Goal: Task Accomplishment & Management: Manage account settings

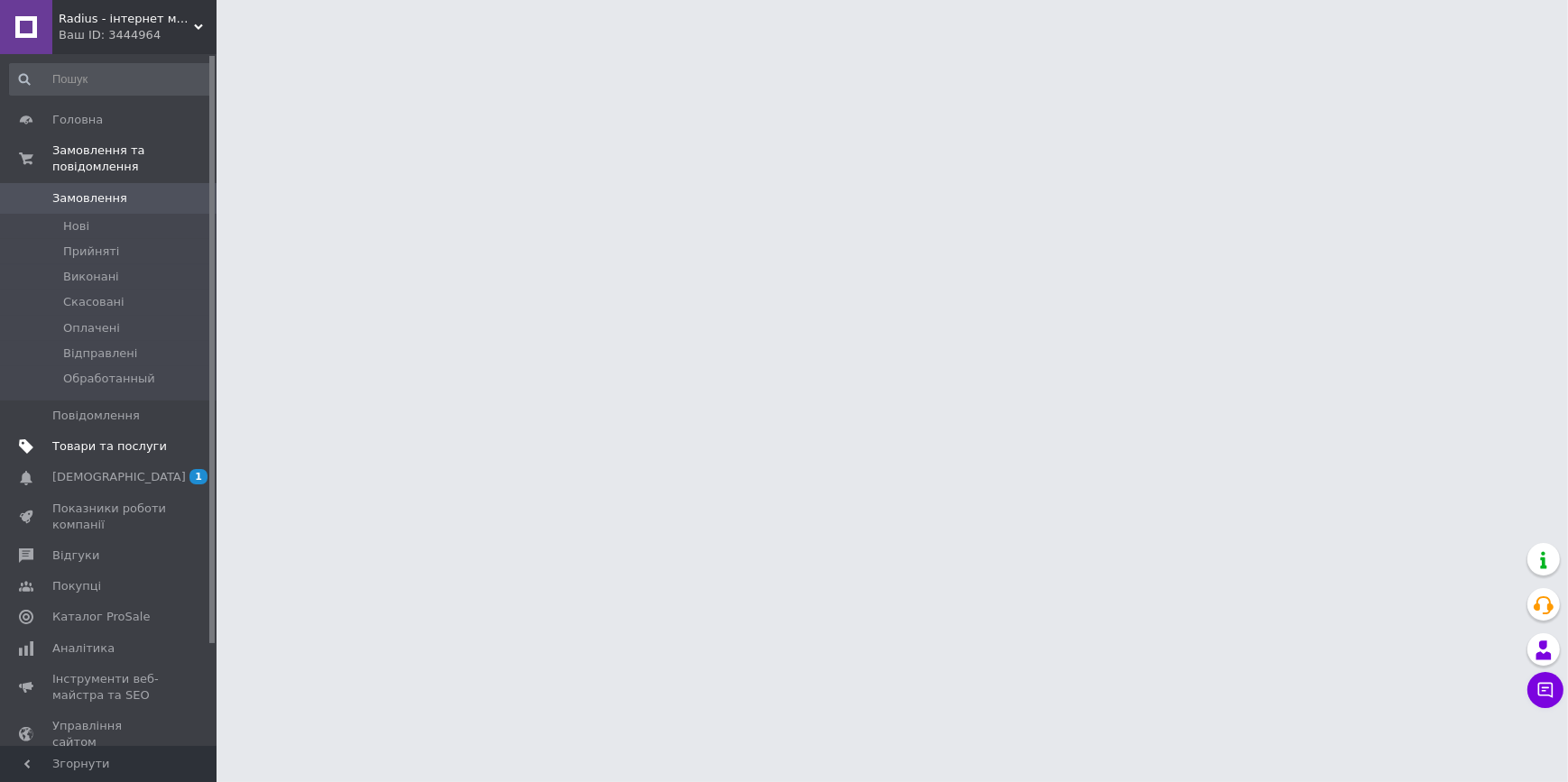
click at [97, 438] on span "Товари та послуги" at bounding box center [109, 446] width 114 height 16
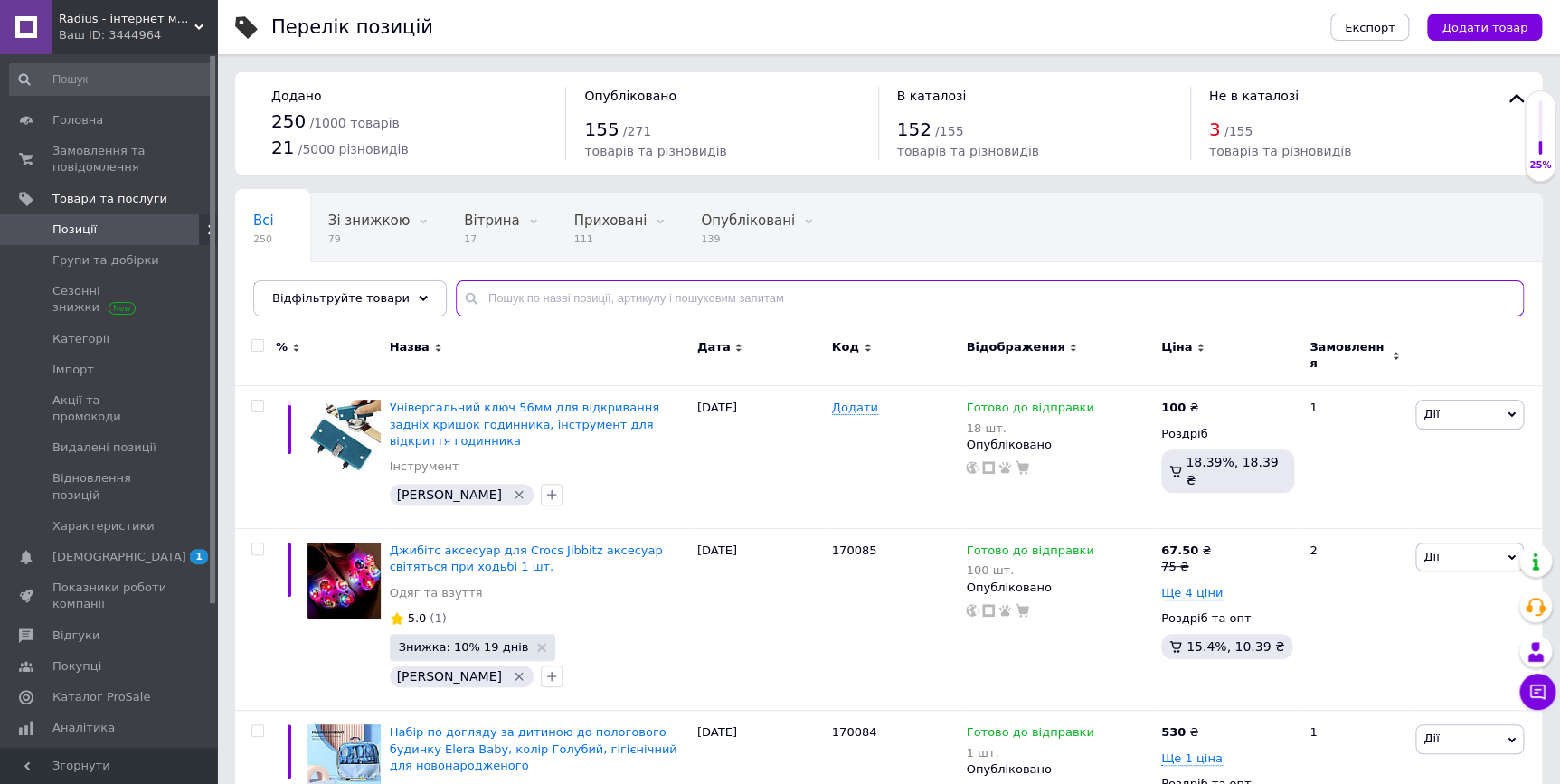
click at [497, 292] on input "text" at bounding box center [990, 299] width 1069 height 37
drag, startPoint x: 514, startPoint y: 293, endPoint x: 406, endPoint y: 308, distance: 109.0
click at [406, 308] on div "Відфільтруйте товари і" at bounding box center [888, 299] width 1271 height 37
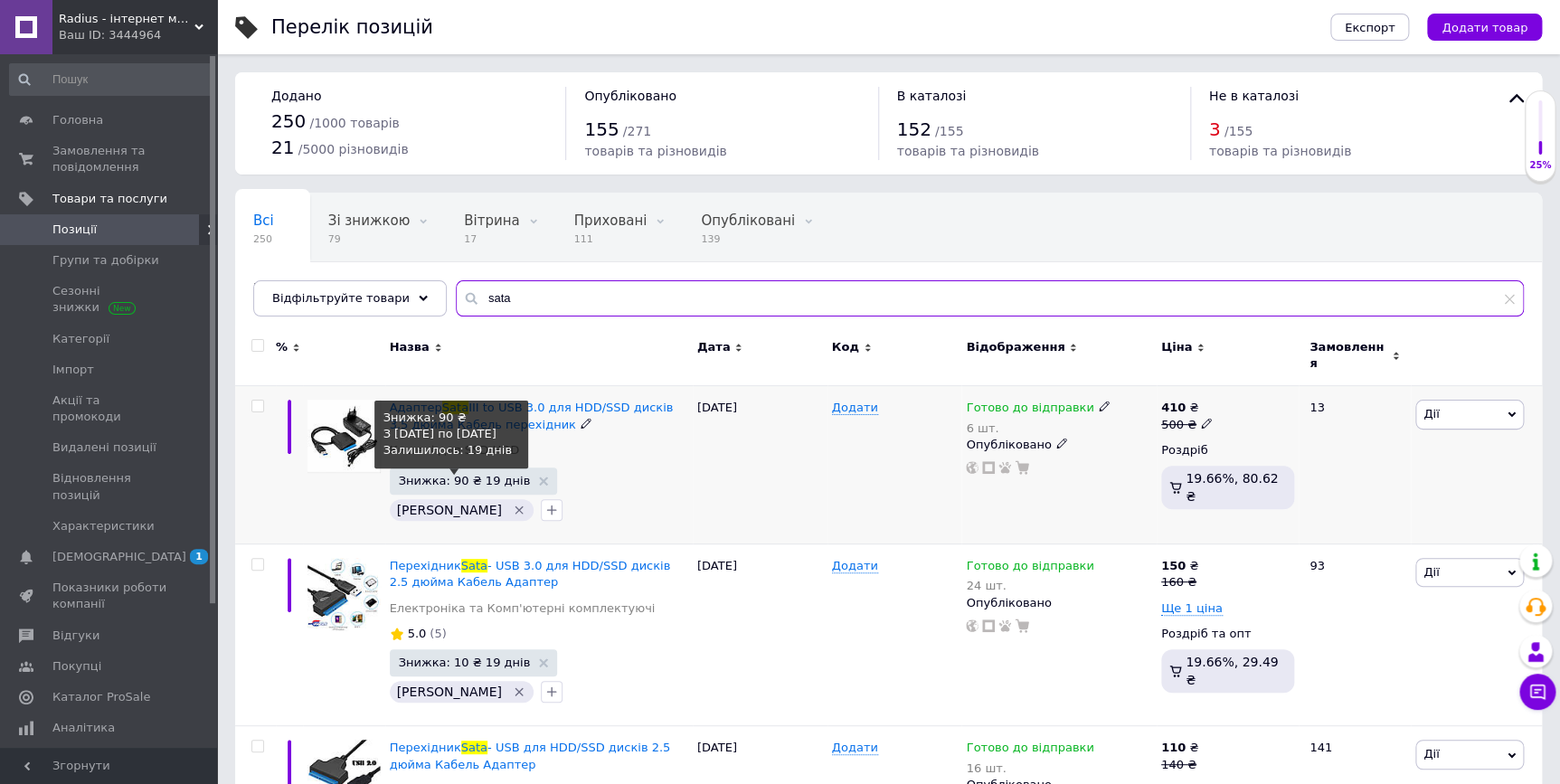
type input "sata"
click at [465, 475] on span "Знижка: 90 ₴ 19 днів" at bounding box center [464, 481] width 132 height 12
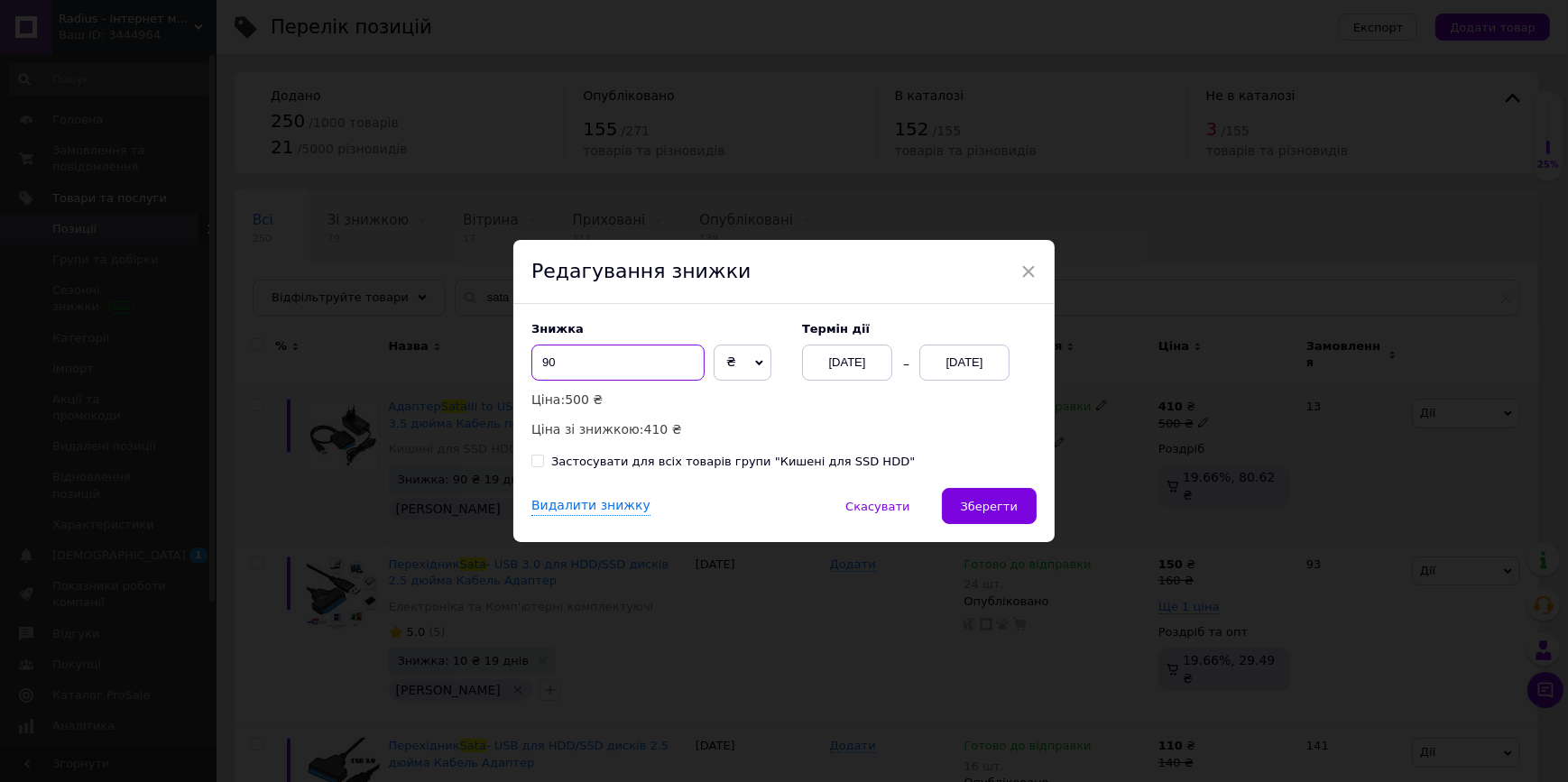
click at [503, 354] on div "× Редагування знижки Знижка 90 ₴ % Ціна: 500 ₴ Ціна зі знижкою: 410 ₴ Термін ді…" at bounding box center [784, 391] width 1568 height 782
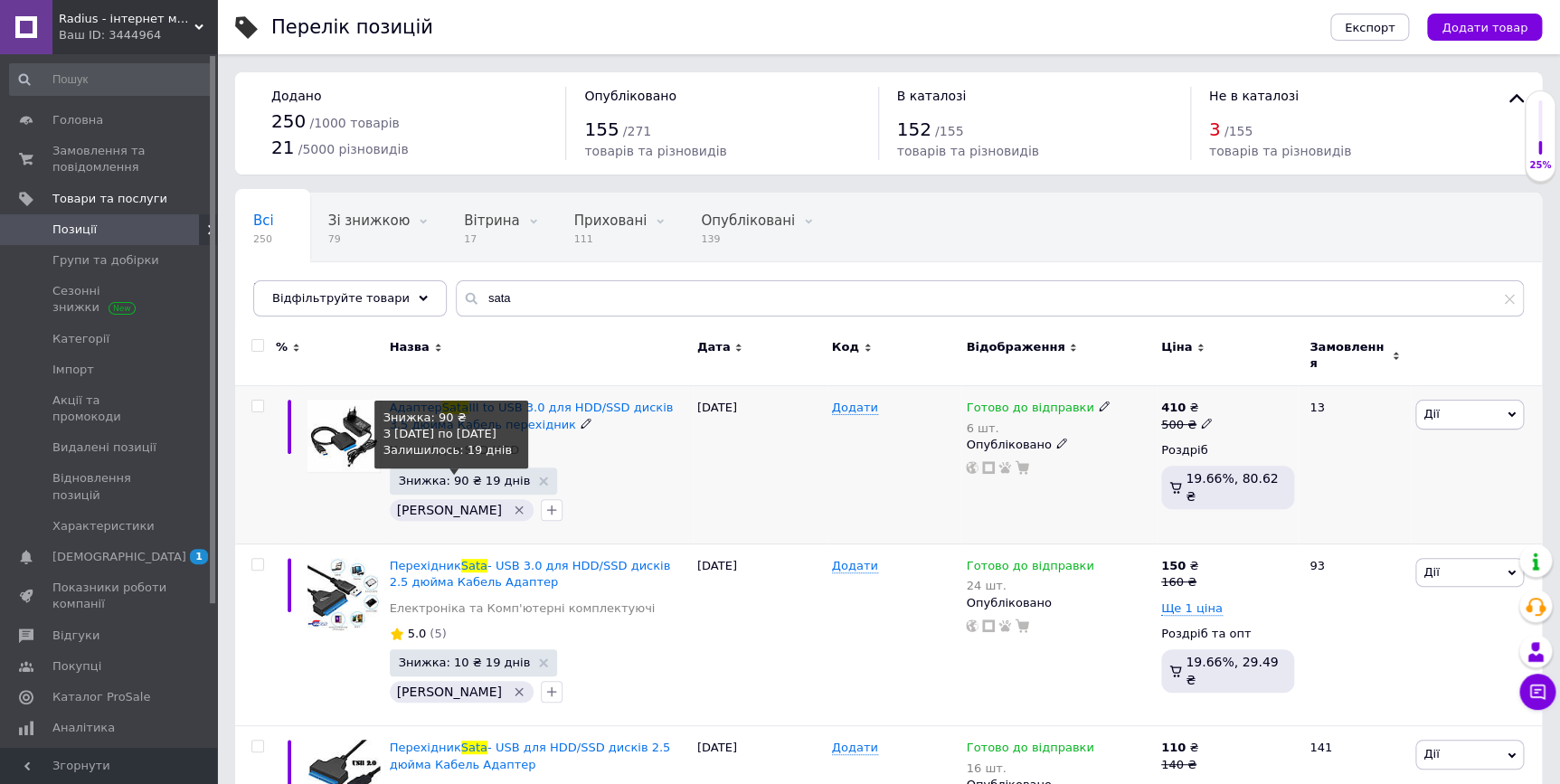
click at [439, 475] on span "Знижка: 90 ₴ 19 днів" at bounding box center [464, 481] width 132 height 12
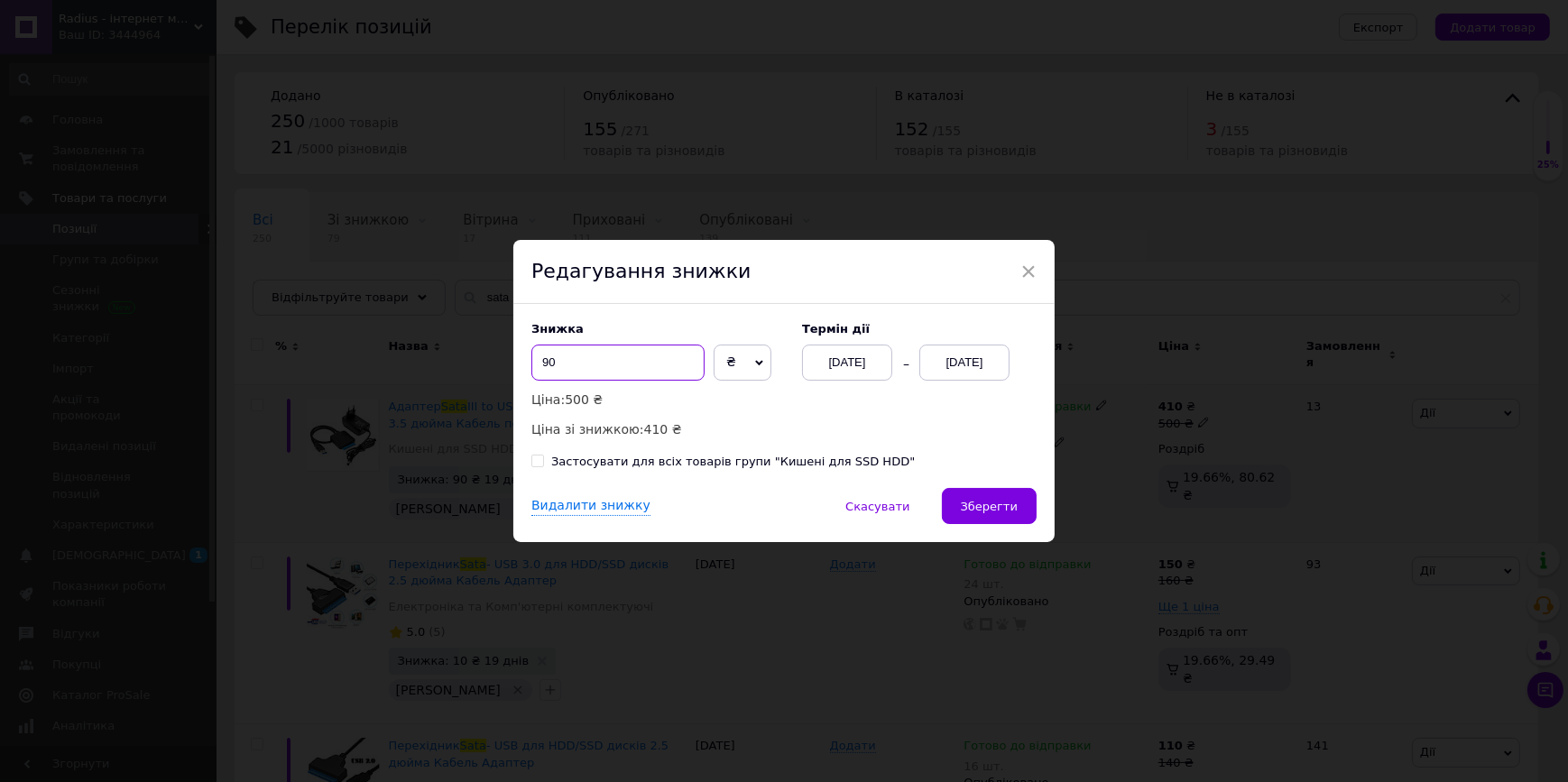
drag, startPoint x: 567, startPoint y: 372, endPoint x: 523, endPoint y: 370, distance: 44.0
click at [523, 370] on div "Знижка 90 ₴ % Ціна: 500 ₴ Ціна зі знижкою: 410 ₴ Термін дії [DATE] [DATE] Засто…" at bounding box center [783, 396] width 541 height 184
type input "100"
click at [1017, 514] on button "Зберегти" at bounding box center [989, 506] width 95 height 37
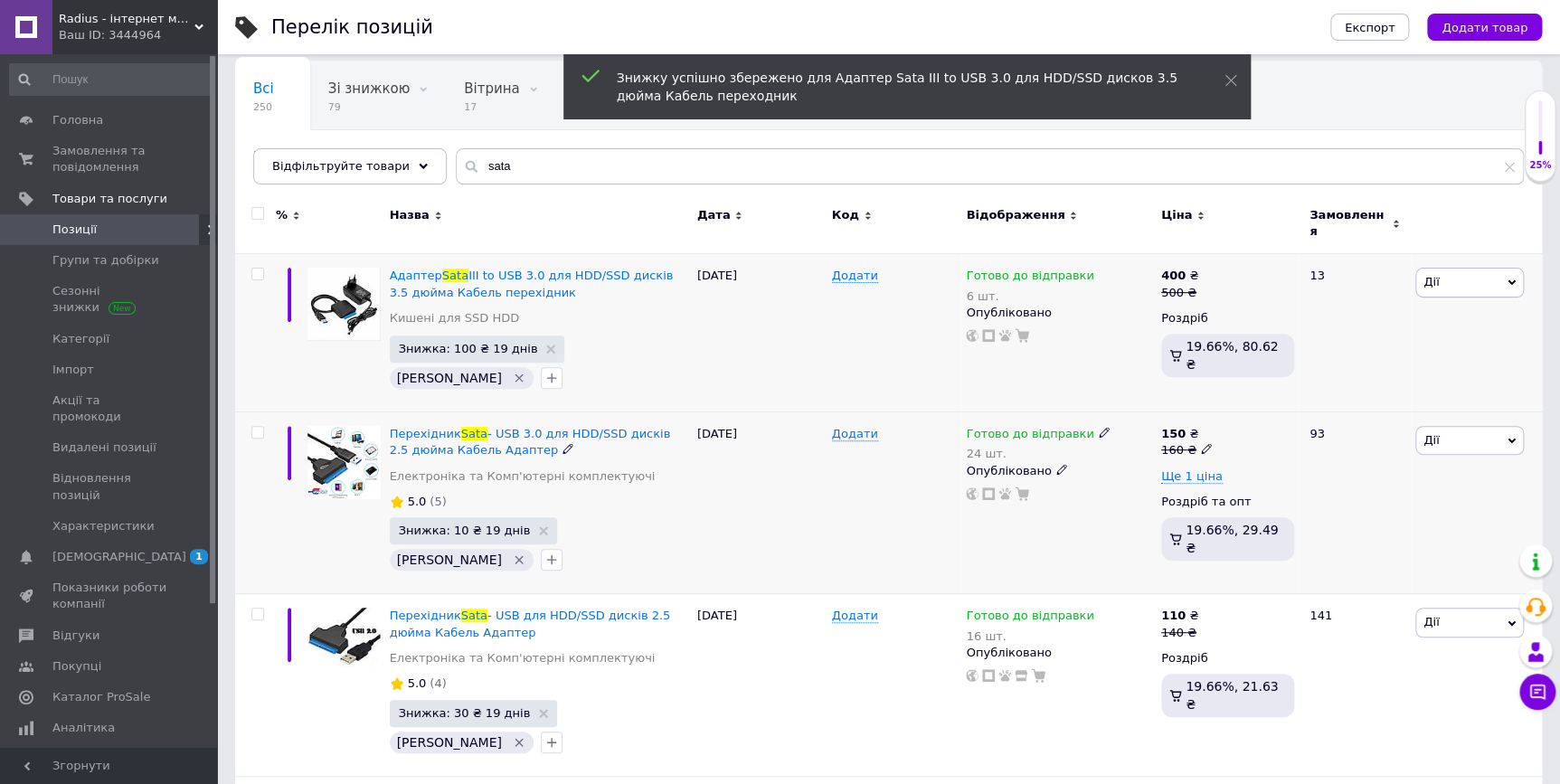
scroll to position [164, 0]
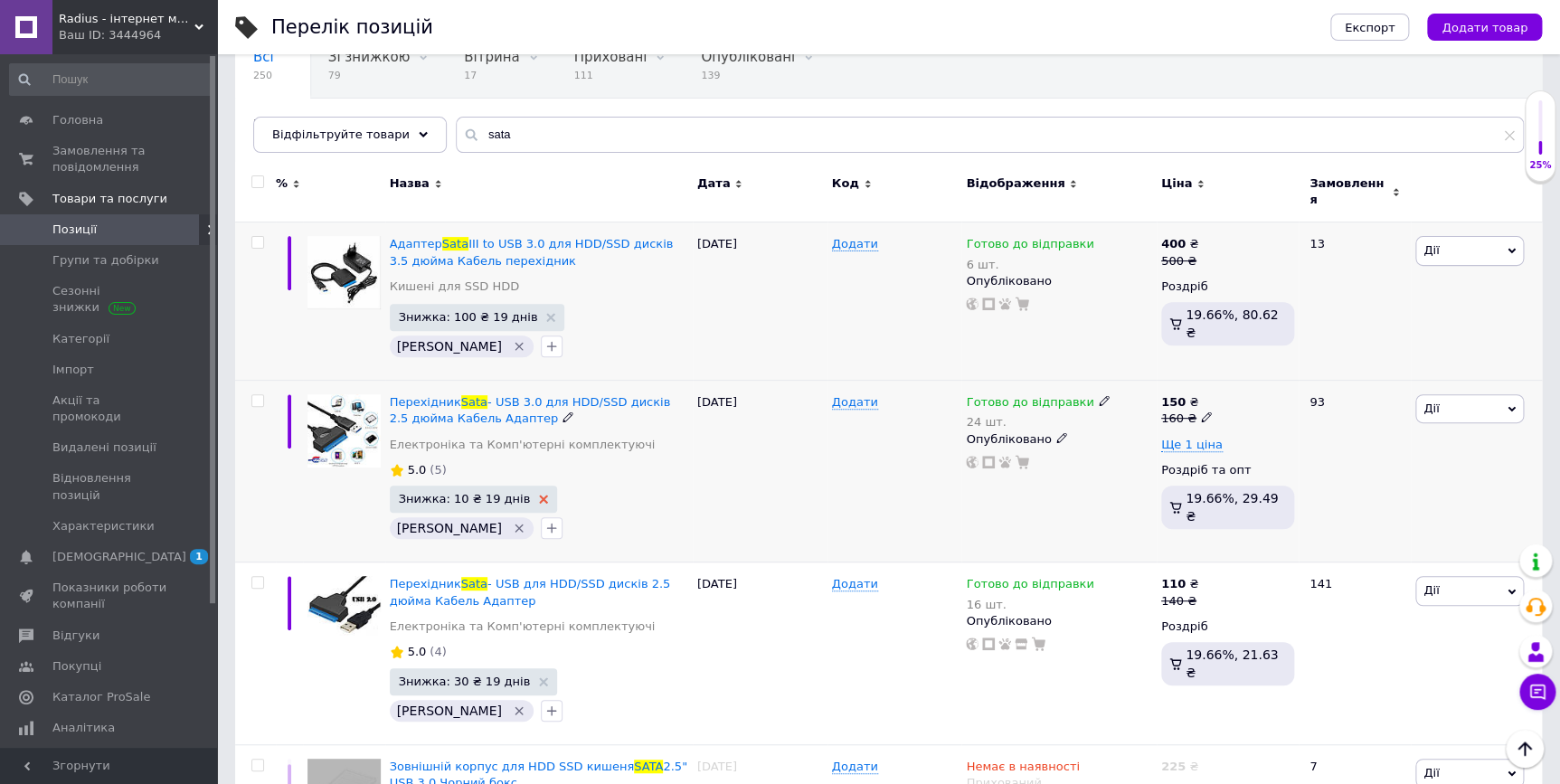
click at [539, 494] on use at bounding box center [542, 498] width 9 height 9
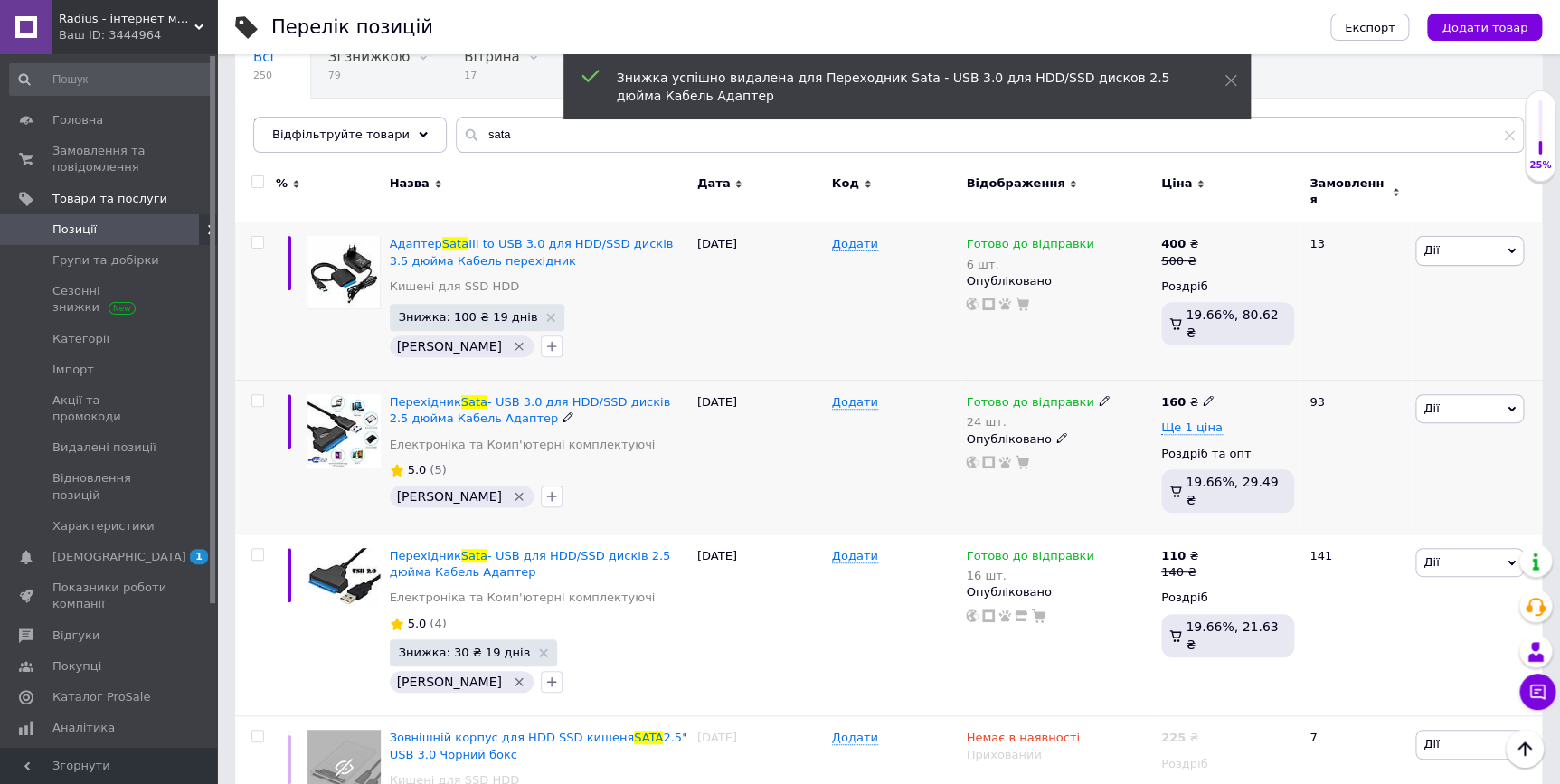
click at [990, 415] on div "24 шт." at bounding box center [1038, 422] width 144 height 13
click at [1176, 381] on span "Готово до відправки" at bounding box center [1153, 396] width 63 height 30
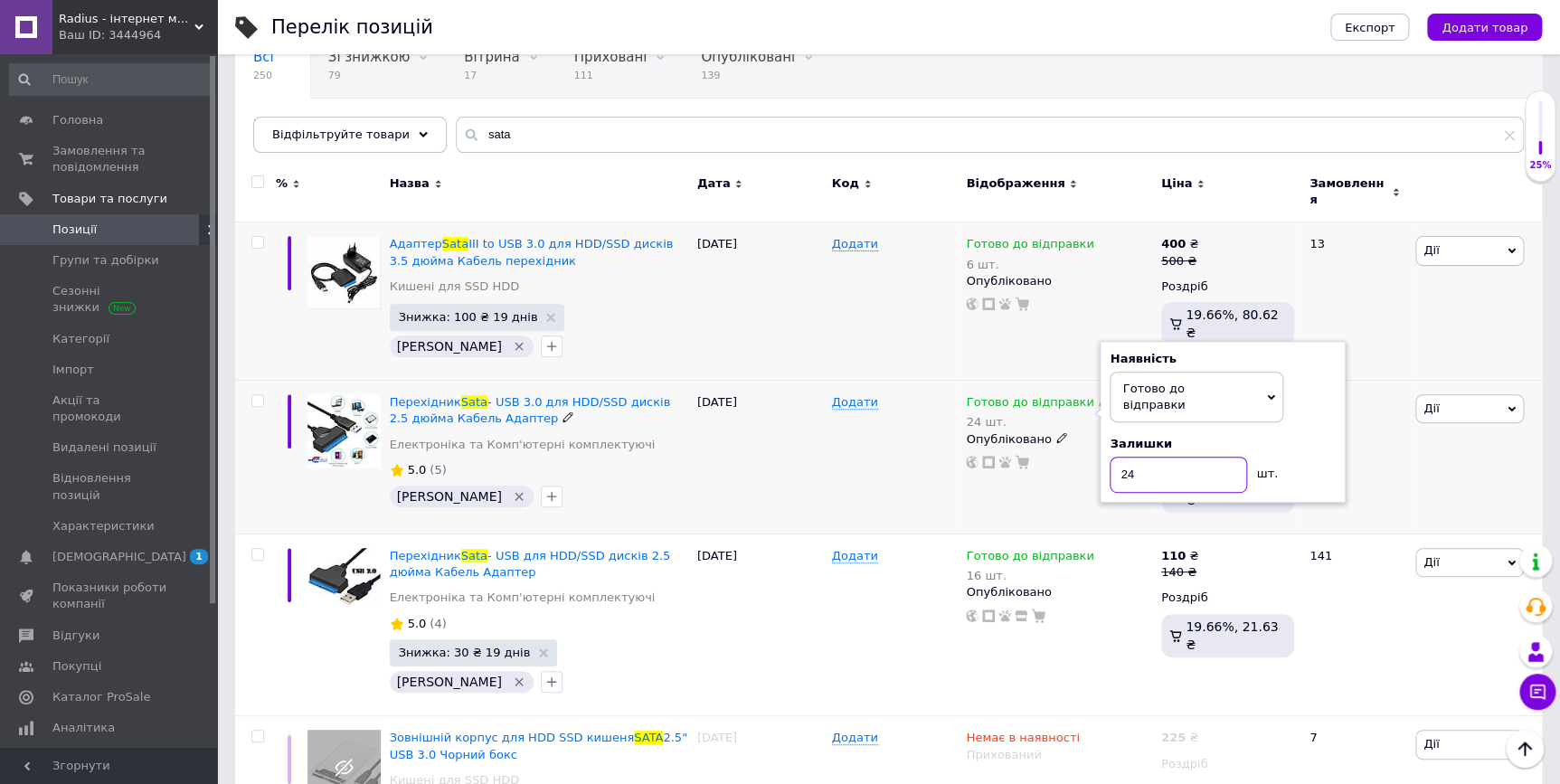
drag, startPoint x: 1139, startPoint y: 444, endPoint x: 1103, endPoint y: 444, distance: 36.0
click at [1103, 444] on div "Наявність Готово до відправки В наявності Немає в наявності Під замовлення Зали…" at bounding box center [1223, 422] width 246 height 163
type input "1"
click at [996, 488] on div "Готово до відправки 24 шт. Наявність [PERSON_NAME] до відправки В наявності Нем…" at bounding box center [1059, 457] width 195 height 154
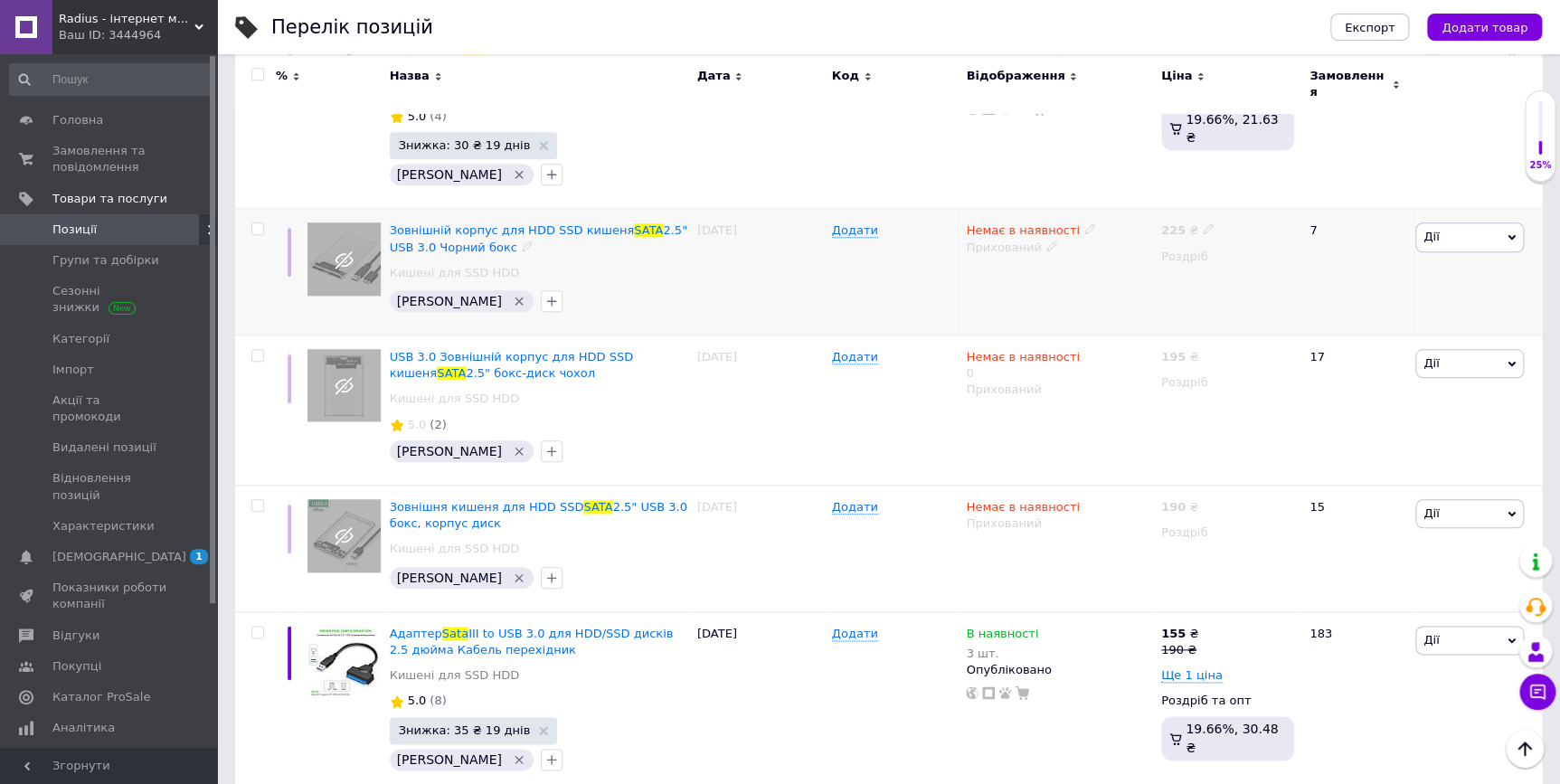
scroll to position [683, 0]
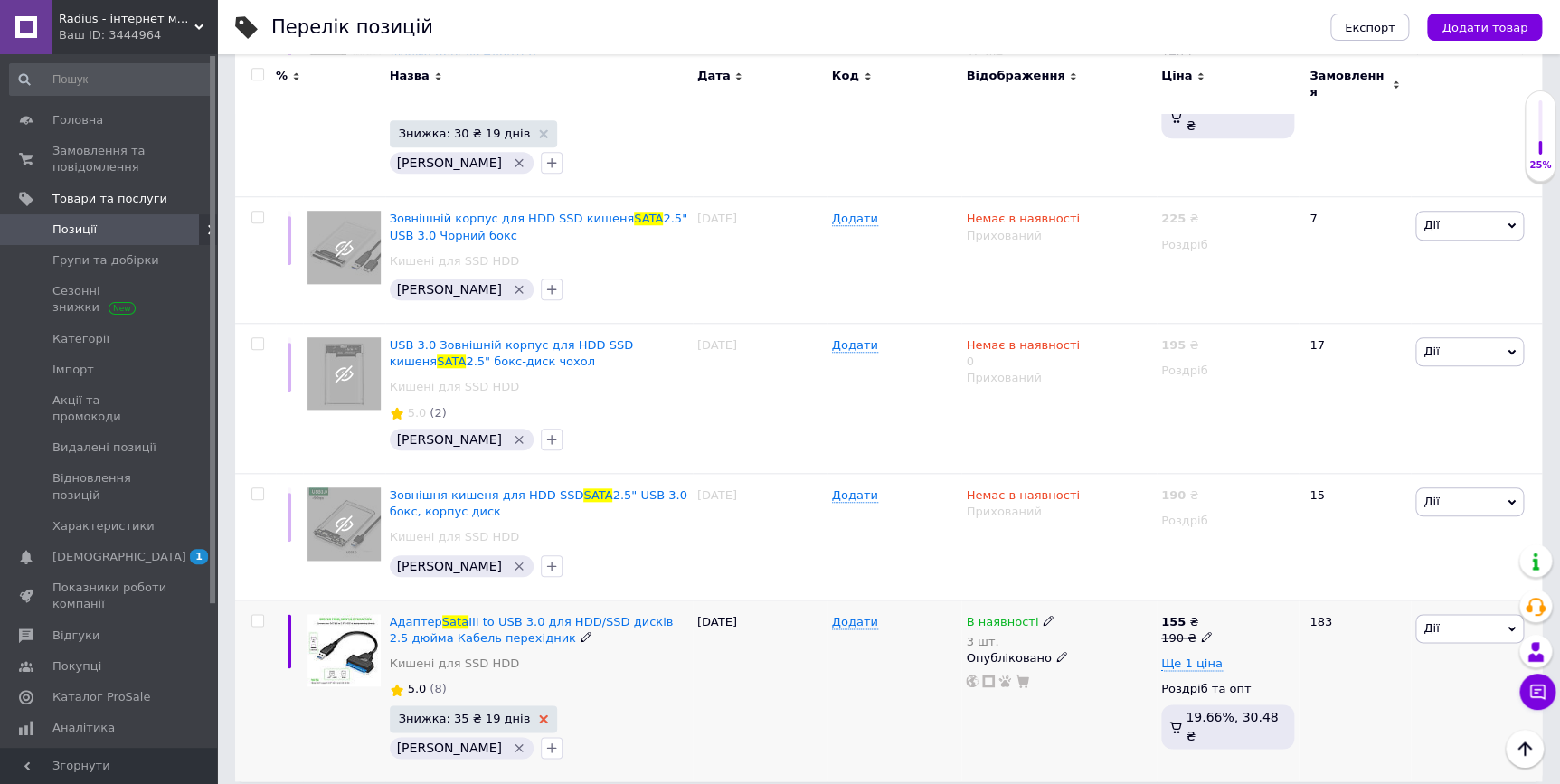
click at [539, 715] on use at bounding box center [542, 719] width 9 height 9
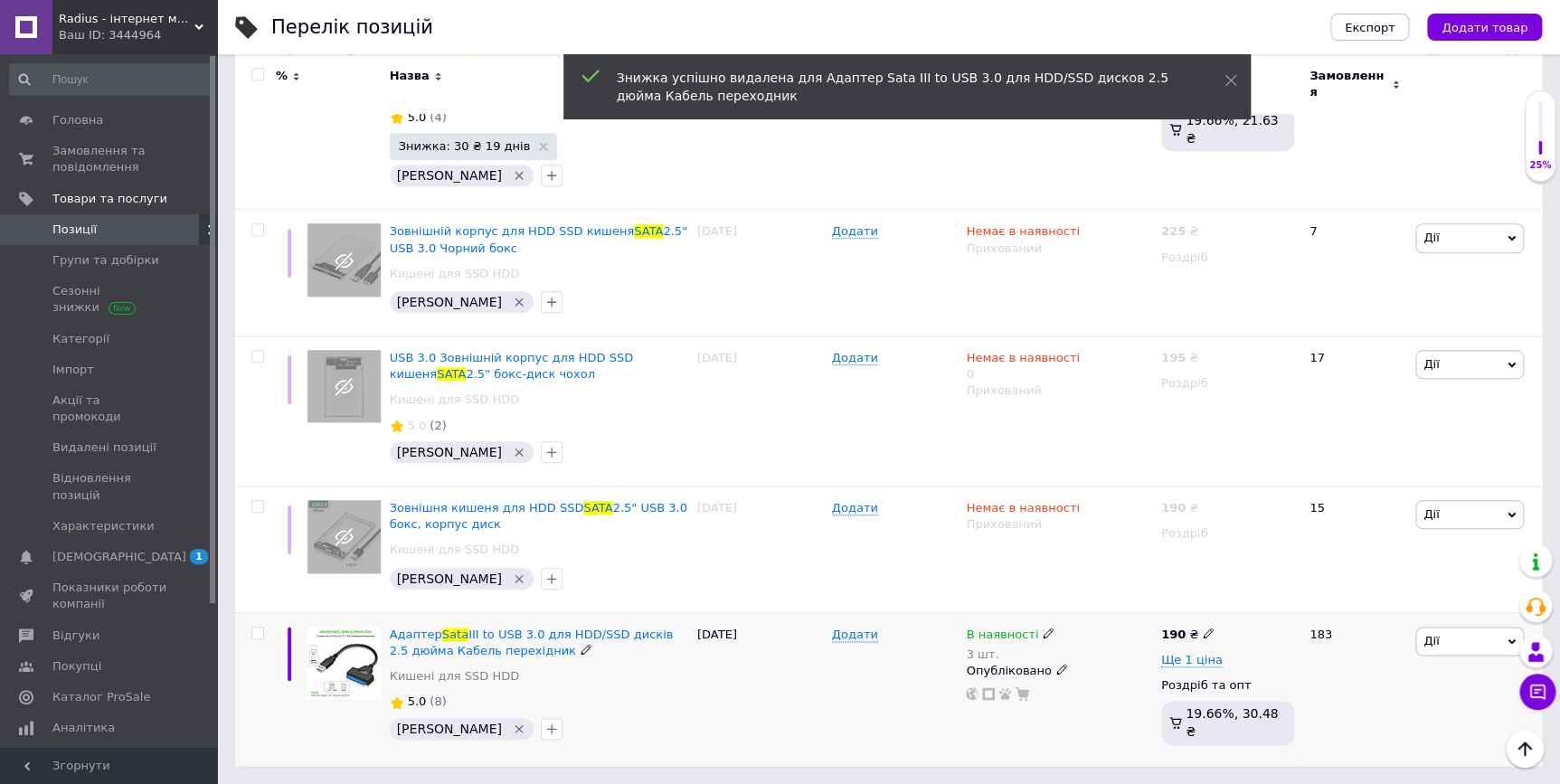
scroll to position [651, 0]
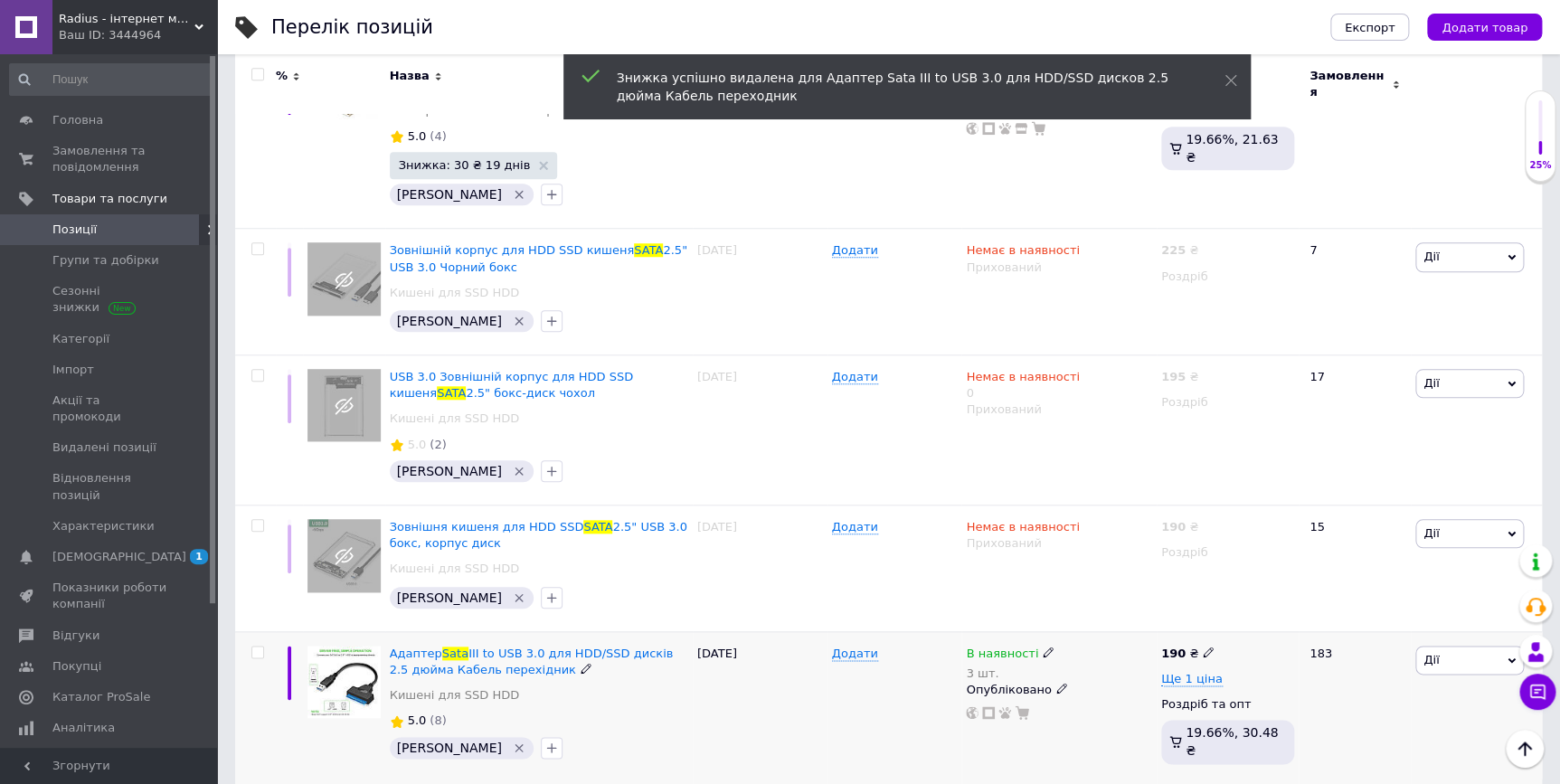
click at [972, 666] on div "3 шт." at bounding box center [1011, 673] width 89 height 13
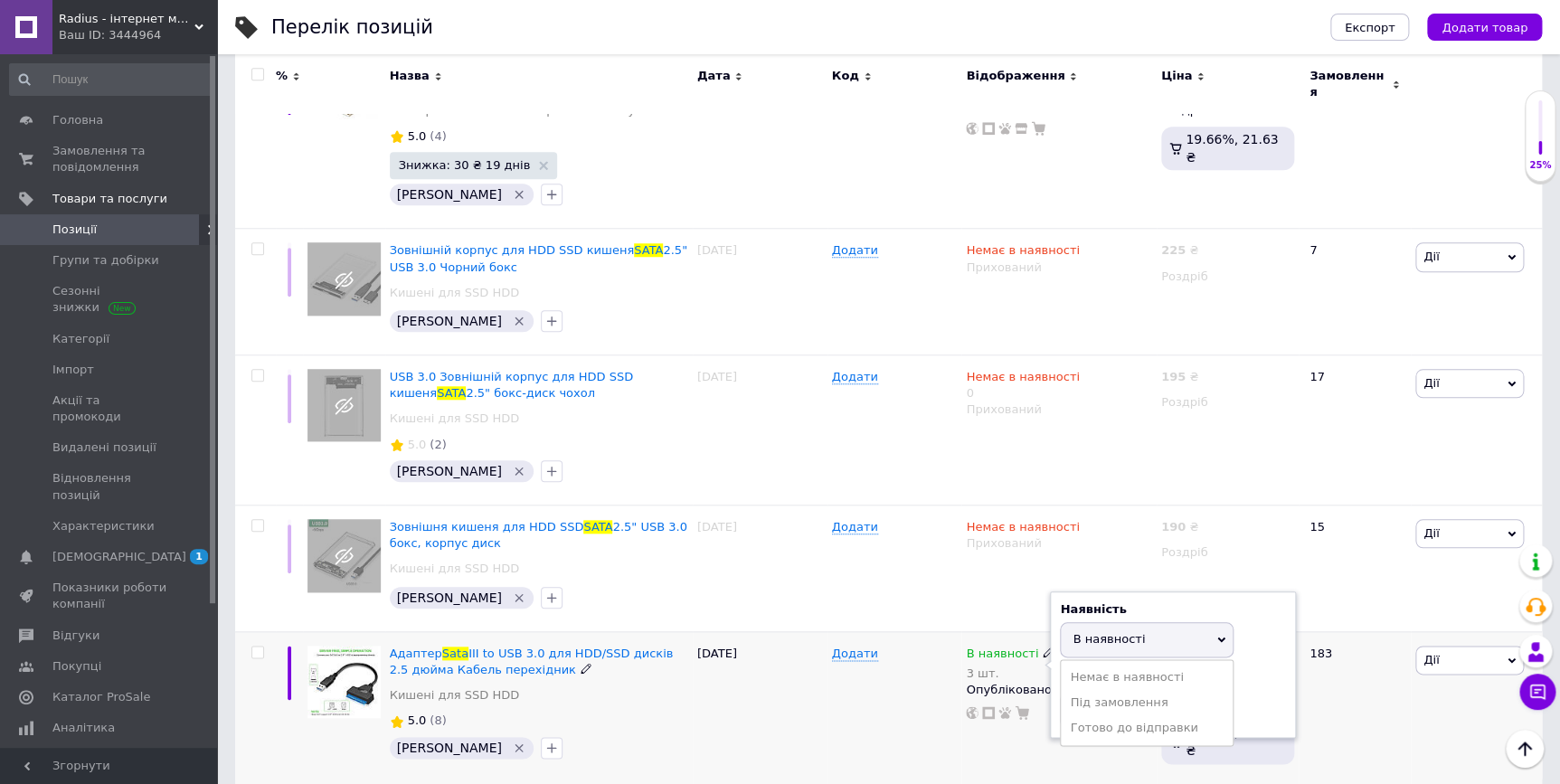
click at [1111, 632] on span "В наявності" at bounding box center [1108, 639] width 72 height 13
click at [1049, 693] on div "В наявності 3 шт. Наявність В наявності Немає в наявності Під замовлення [PERSO…" at bounding box center [1059, 683] width 185 height 75
type input "1"
click at [960, 701] on div "Додати" at bounding box center [895, 707] width 135 height 153
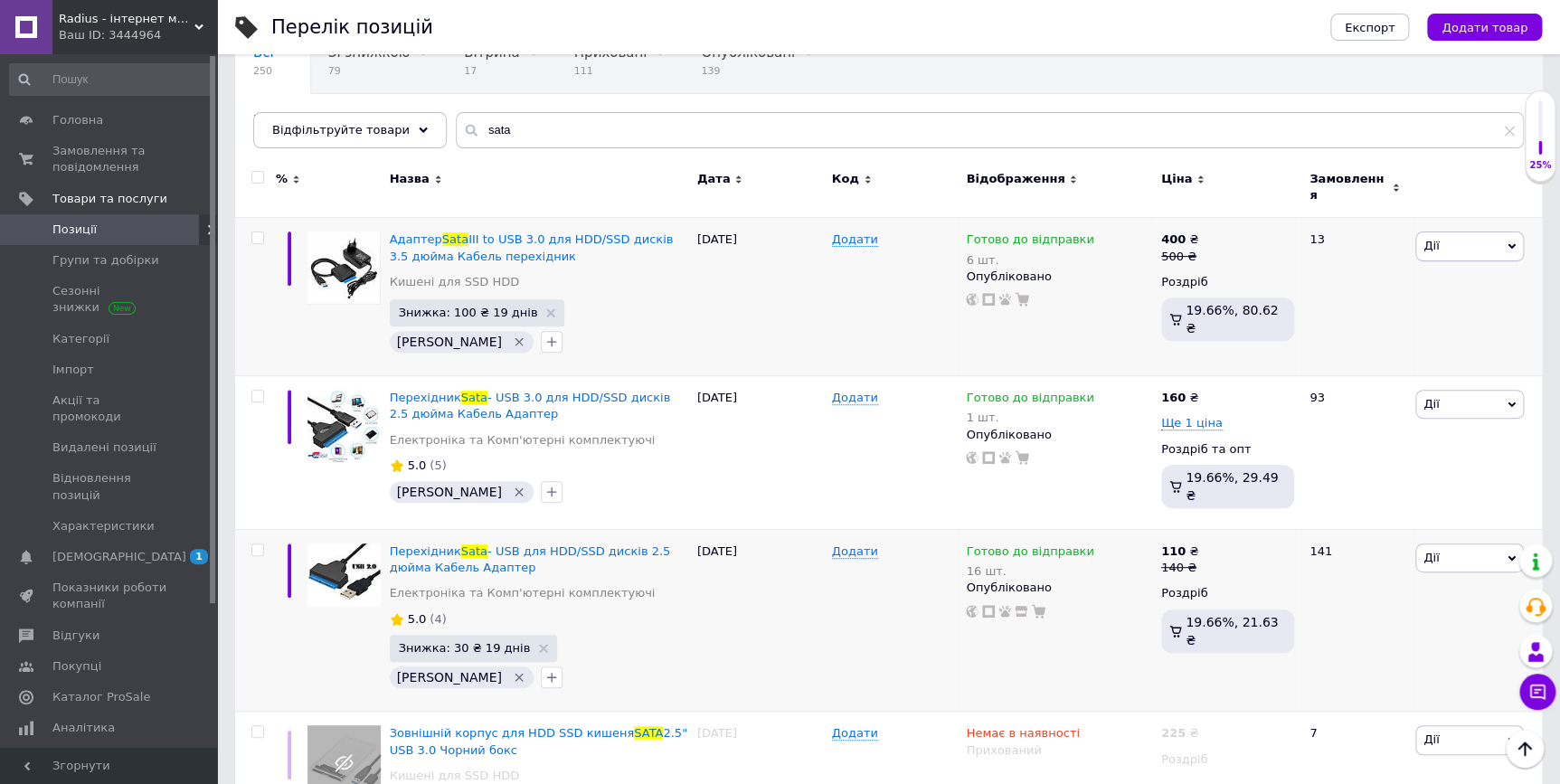
scroll to position [157, 0]
